Goal: Transaction & Acquisition: Purchase product/service

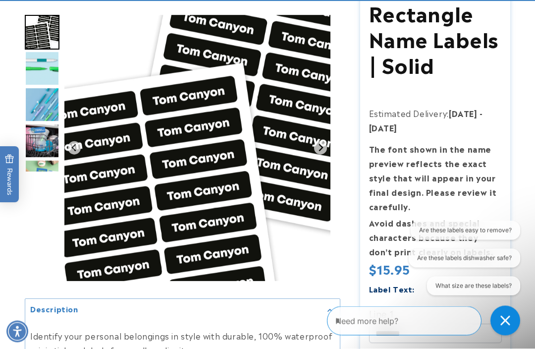
scroll to position [179, 0]
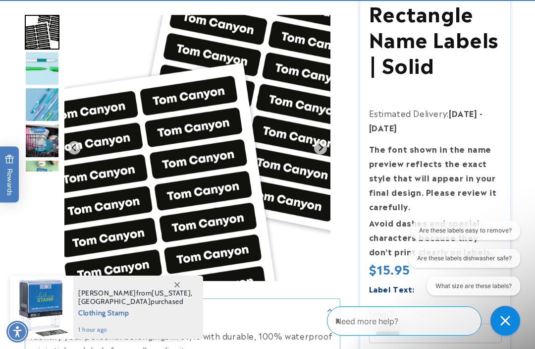
click at [507, 318] on icon "Close conversation starters" at bounding box center [504, 320] width 9 height 9
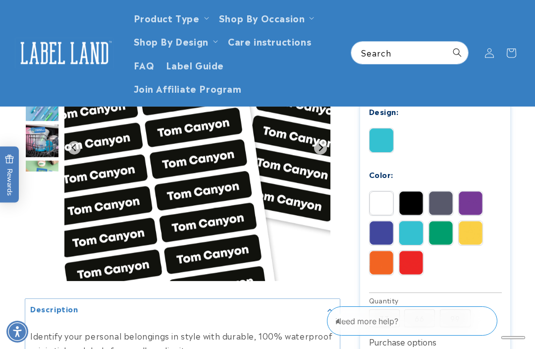
scroll to position [473, 0]
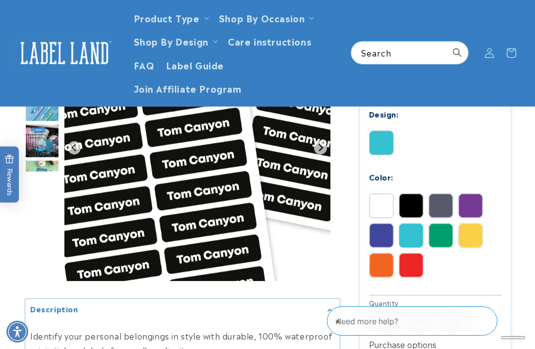
click at [380, 202] on img at bounding box center [382, 206] width 24 height 24
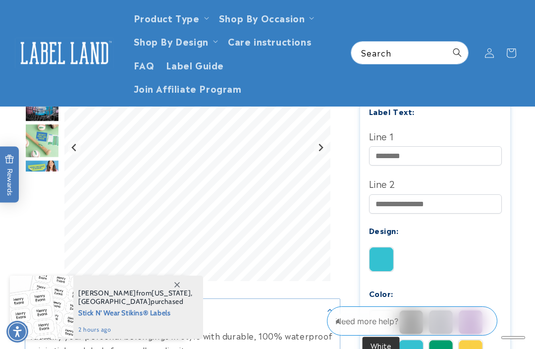
scroll to position [356, 0]
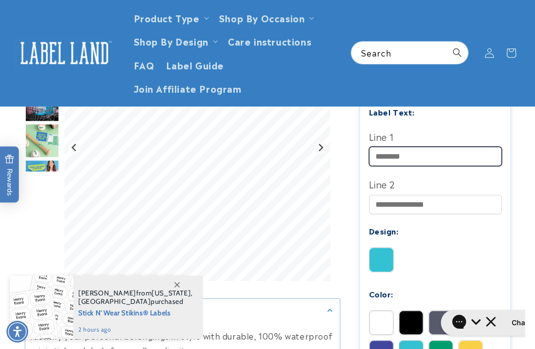
click at [429, 150] on input "Line 1" at bounding box center [435, 156] width 133 height 19
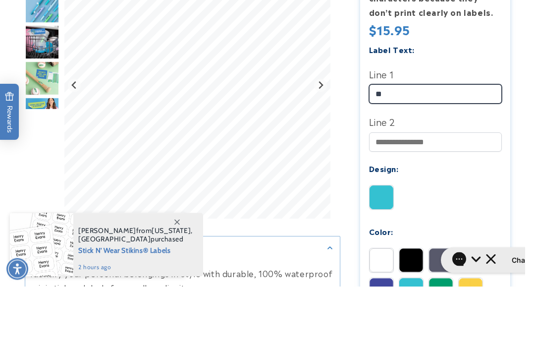
type input "*"
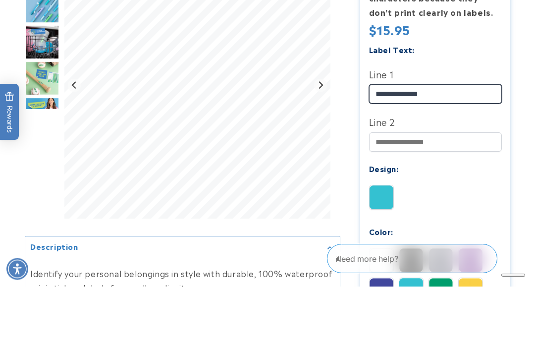
type input "**********"
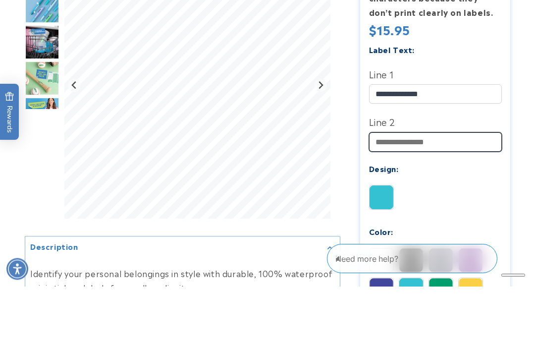
click at [438, 195] on input "Line 2" at bounding box center [435, 204] width 133 height 19
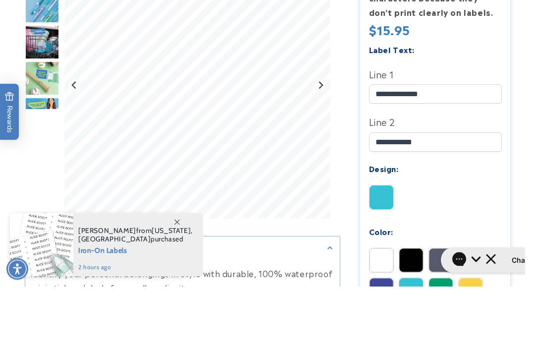
scroll to position [419, 0]
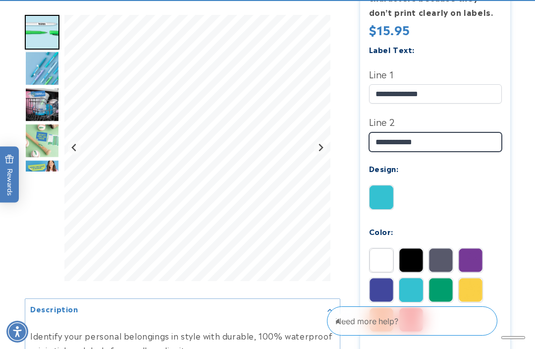
type input "**********"
click at [381, 191] on img at bounding box center [382, 197] width 24 height 24
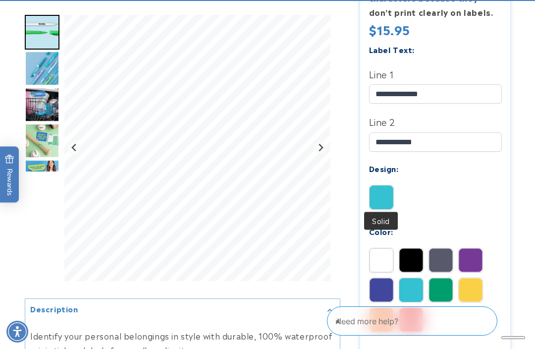
click at [380, 257] on img at bounding box center [382, 260] width 24 height 24
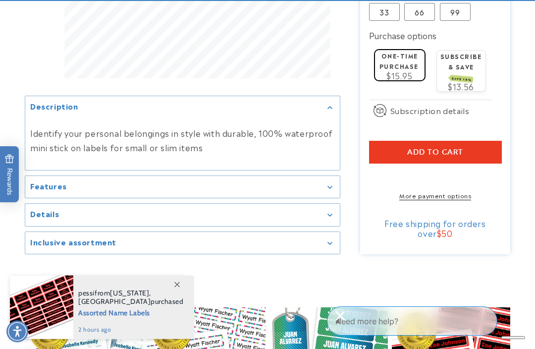
scroll to position [782, 0]
click at [335, 190] on summary "Features" at bounding box center [182, 187] width 315 height 22
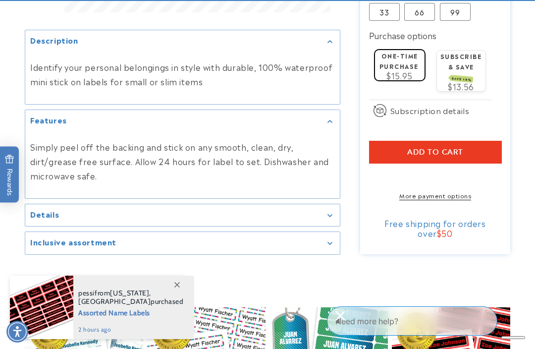
click at [331, 218] on div "Details" at bounding box center [182, 214] width 305 height 7
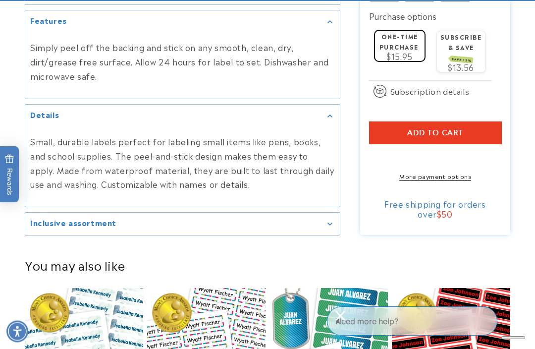
scroll to position [801, 0]
click at [333, 226] on div "Inclusive assortment" at bounding box center [182, 223] width 305 height 7
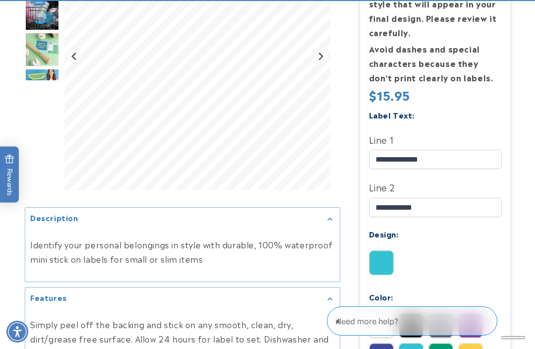
scroll to position [353, 0]
click at [378, 262] on img at bounding box center [382, 263] width 24 height 24
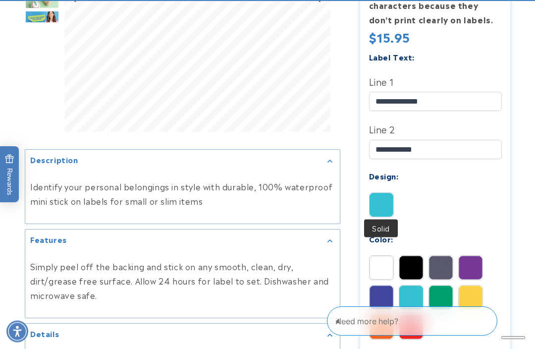
scroll to position [411, 0]
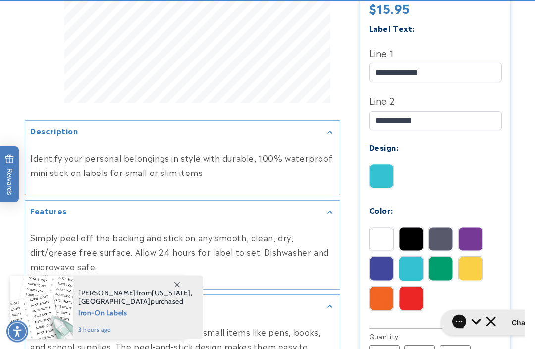
click at [411, 270] on img at bounding box center [411, 269] width 24 height 24
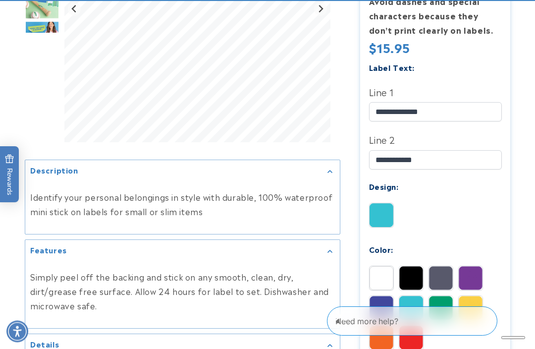
scroll to position [402, 0]
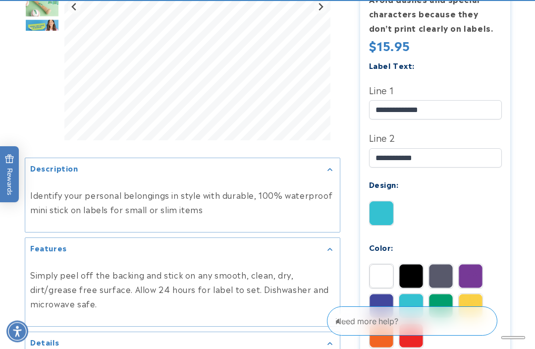
click at [379, 272] on img at bounding box center [382, 276] width 24 height 24
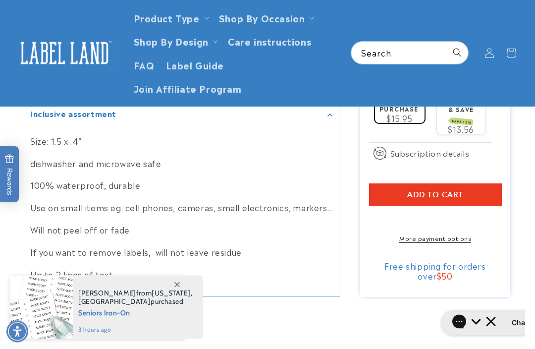
scroll to position [737, 0]
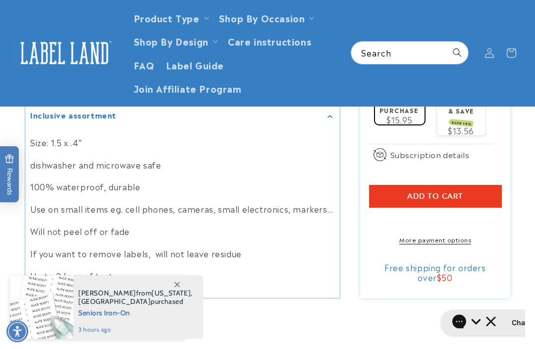
click at [434, 192] on span "Add to cart" at bounding box center [435, 196] width 56 height 9
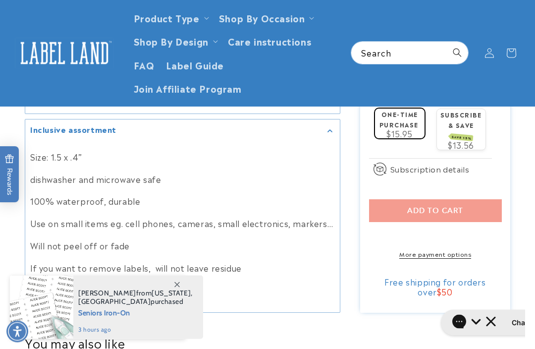
scroll to position [738, 0]
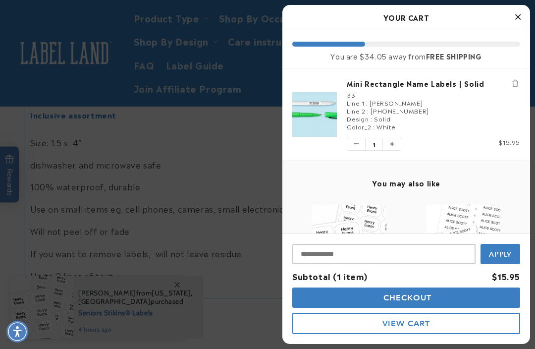
click at [423, 302] on span "Checkout" at bounding box center [406, 297] width 51 height 9
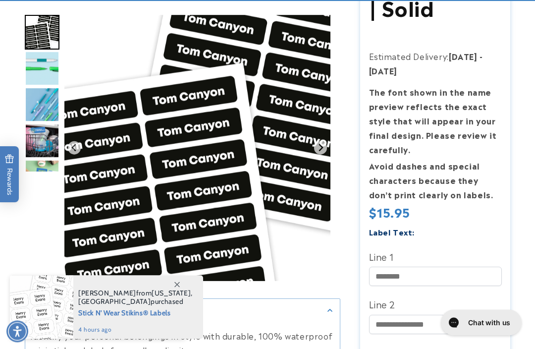
scroll to position [260, 0]
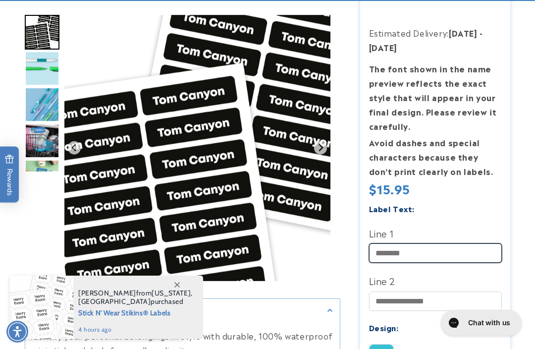
click at [445, 247] on input "Line 1" at bounding box center [435, 252] width 133 height 19
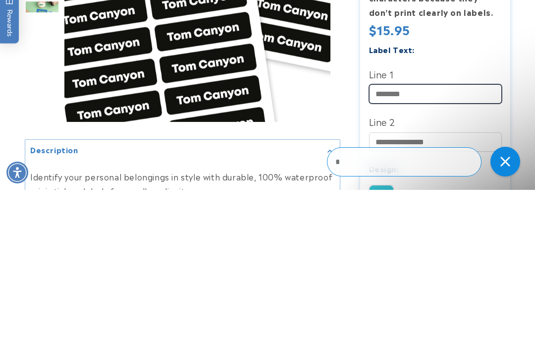
scroll to position [0, 0]
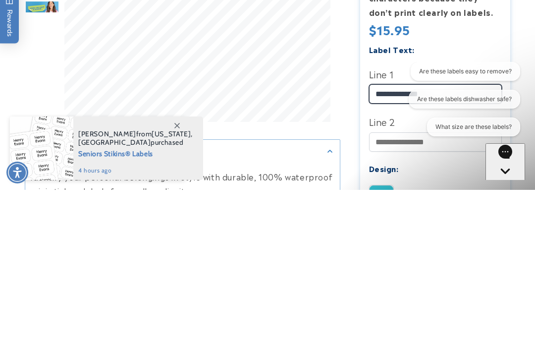
type input "**********"
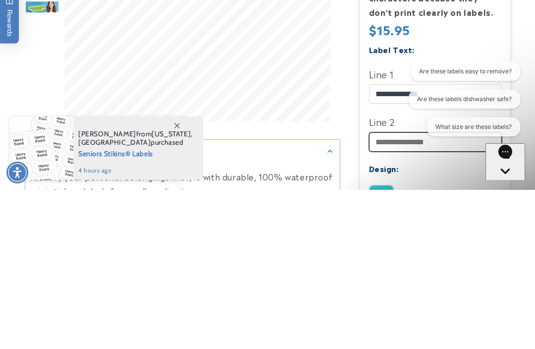
click at [386, 291] on input "Line 2" at bounding box center [435, 300] width 133 height 19
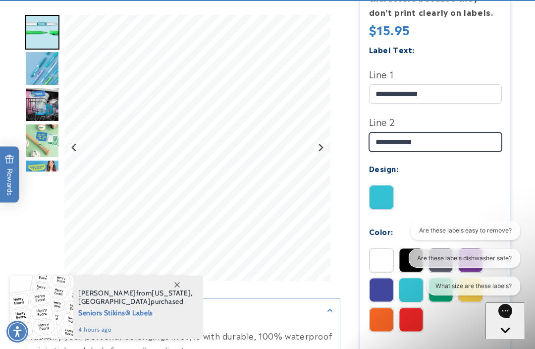
type input "**********"
click at [379, 256] on img at bounding box center [382, 260] width 24 height 24
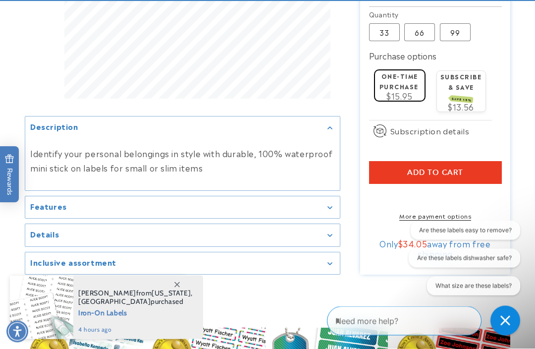
scroll to position [761, 0]
click at [444, 171] on span "Add to cart" at bounding box center [435, 172] width 56 height 9
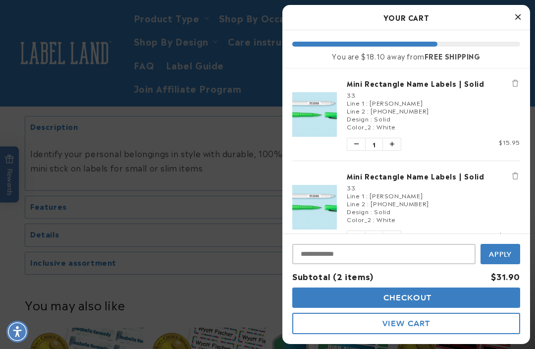
click at [354, 235] on icon "Decrease quantity of Mini Rectangle Name Labels | Solid" at bounding box center [356, 237] width 4 height 6
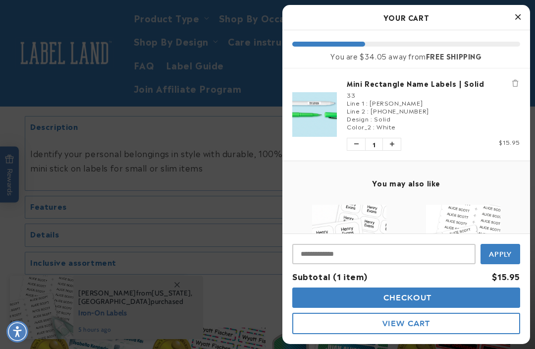
click at [423, 302] on span "Checkout" at bounding box center [406, 297] width 51 height 9
